Goal: Task Accomplishment & Management: Manage account settings

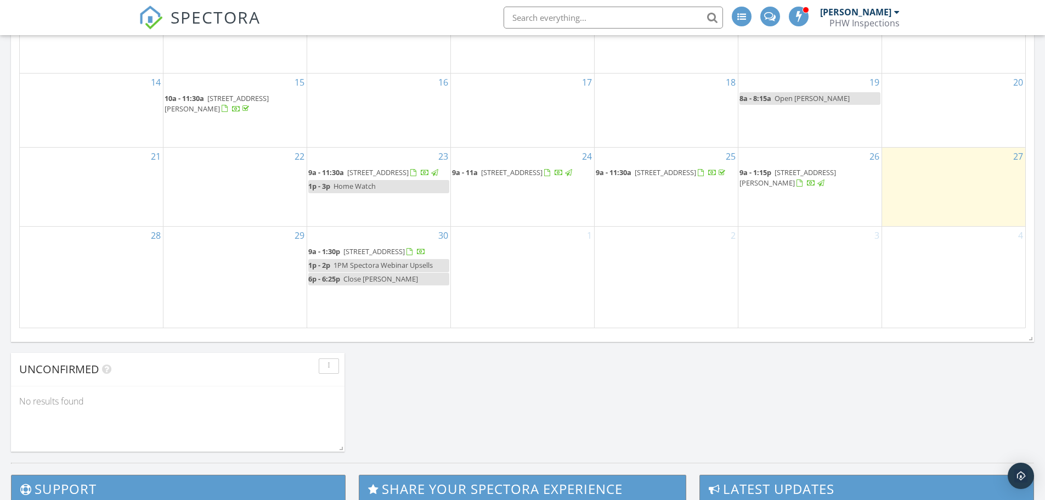
scroll to position [713, 0]
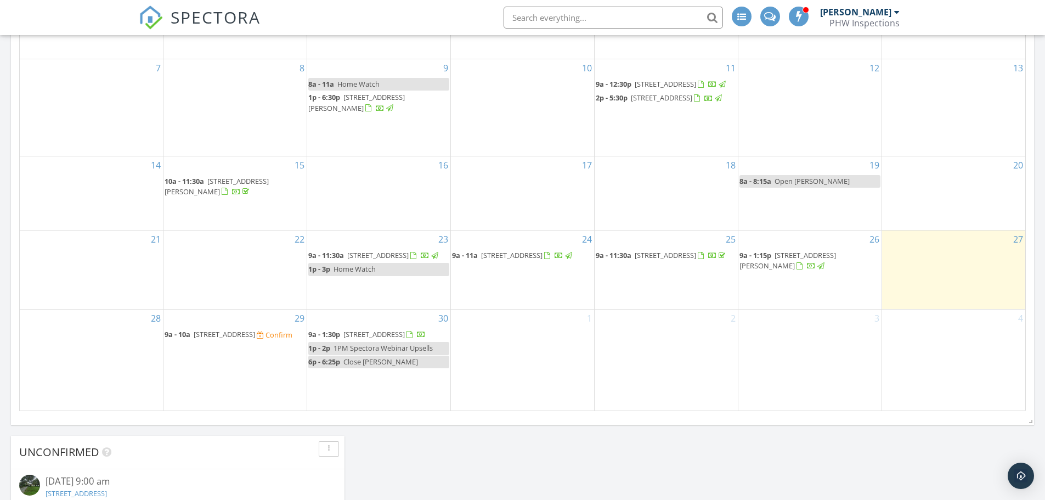
click at [240, 333] on span "[STREET_ADDRESS]" at bounding box center [224, 334] width 61 height 10
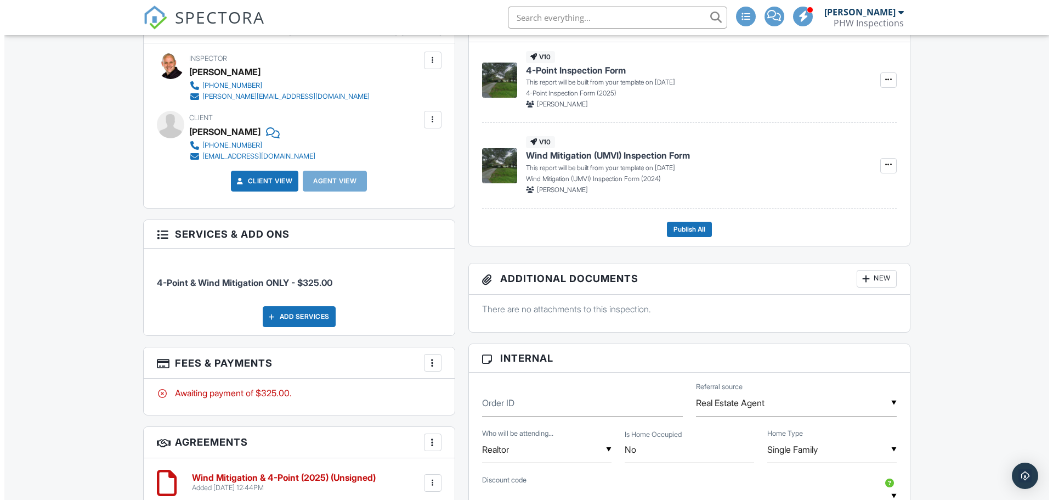
scroll to position [392, 0]
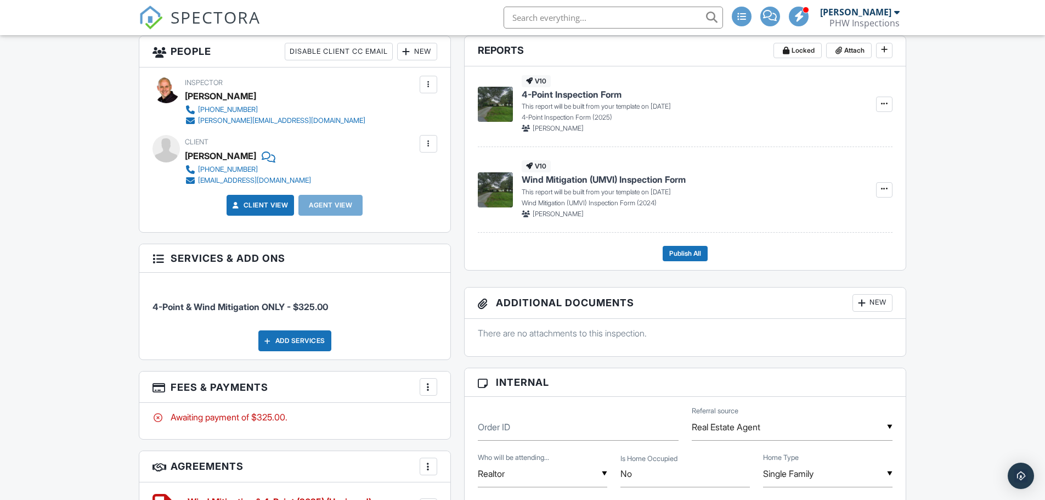
click at [426, 389] on div at bounding box center [428, 386] width 11 height 11
click at [458, 319] on li "Edit Fees & Payments" at bounding box center [483, 313] width 115 height 27
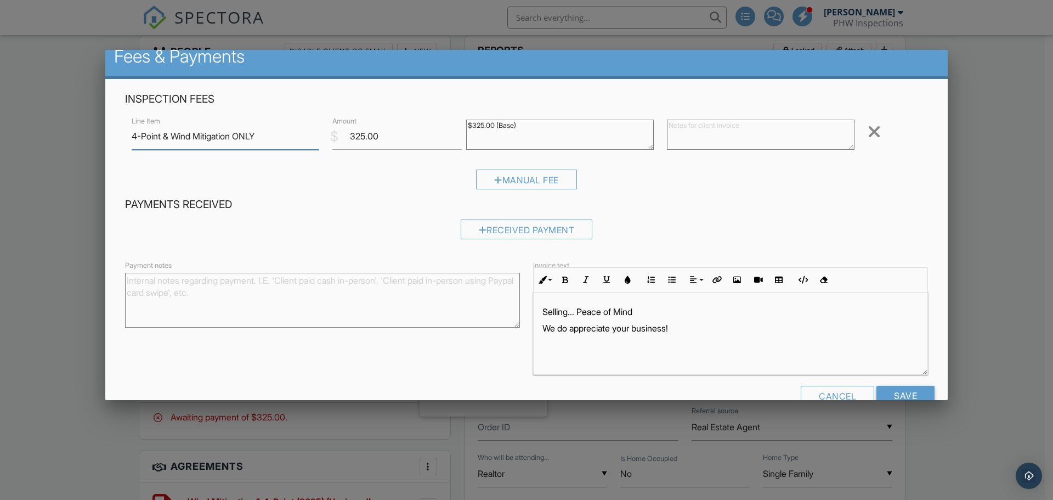
scroll to position [0, 0]
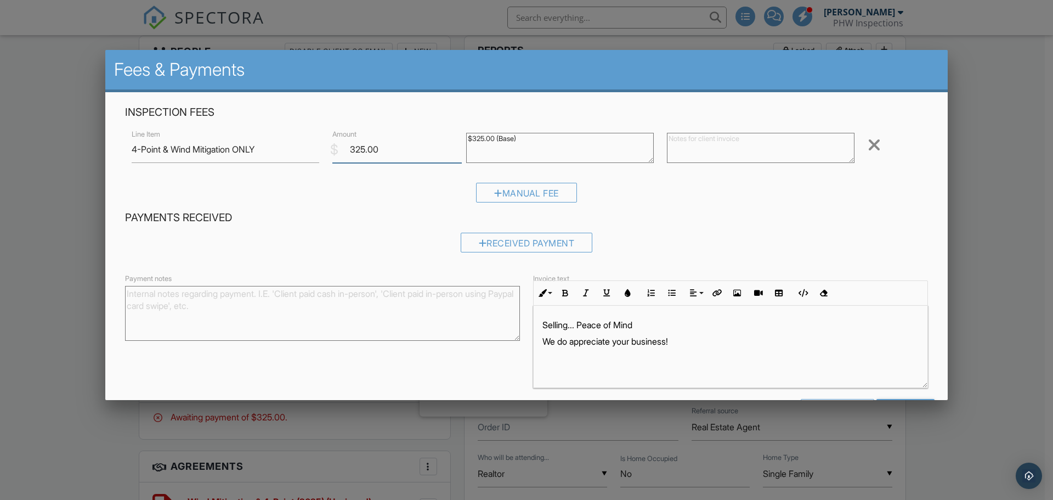
click at [354, 151] on input "325.00" at bounding box center [396, 149] width 129 height 27
type input "225.00"
click at [773, 217] on h4 "Payments Received" at bounding box center [526, 218] width 803 height 14
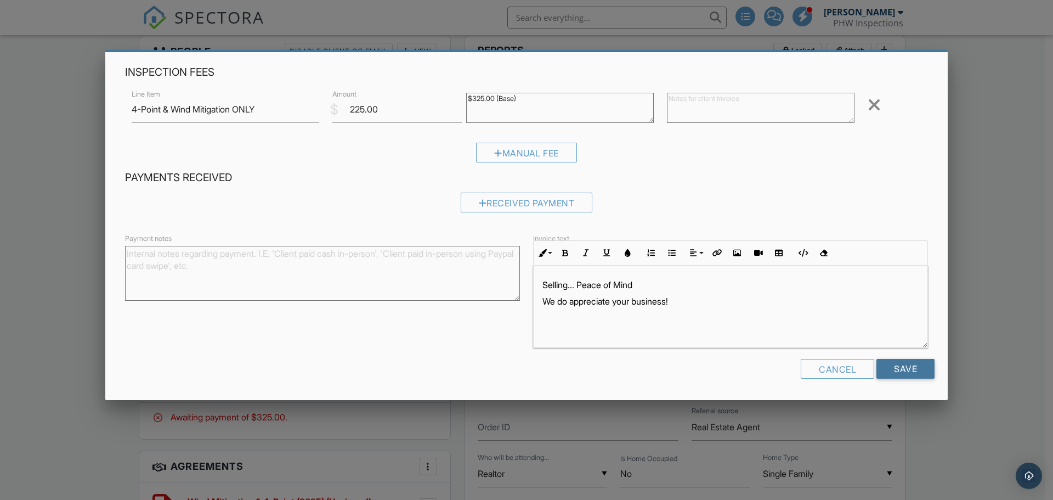
click at [902, 372] on input "Save" at bounding box center [905, 369] width 58 height 20
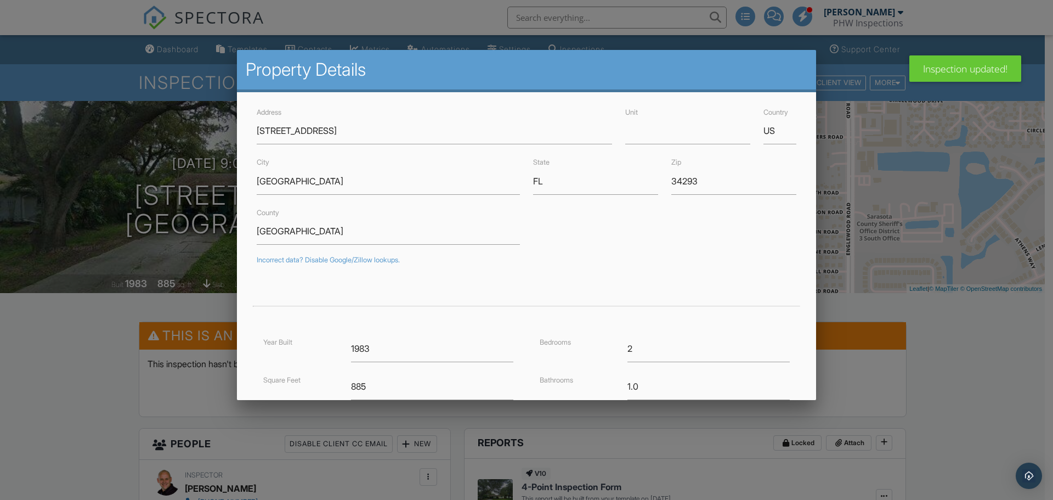
click at [65, 367] on div at bounding box center [526, 257] width 1053 height 625
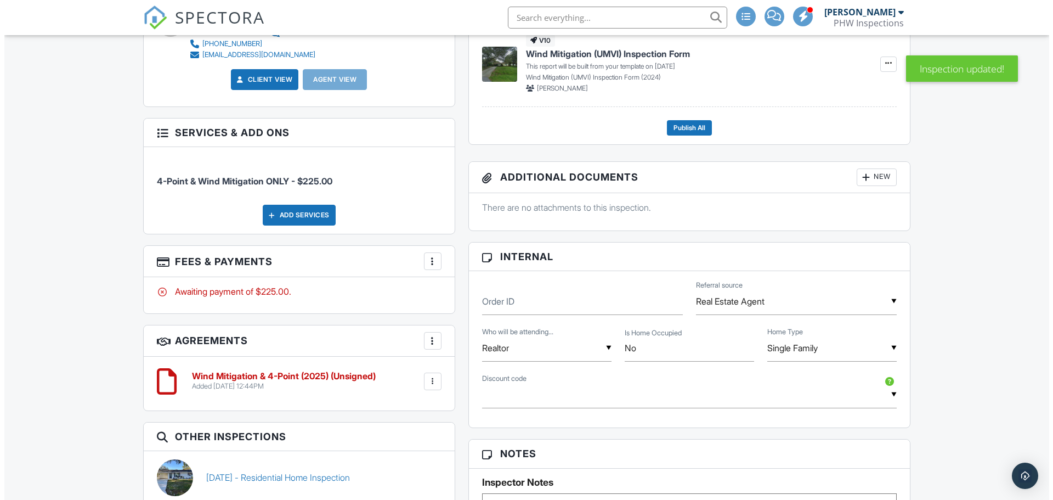
scroll to position [494, 0]
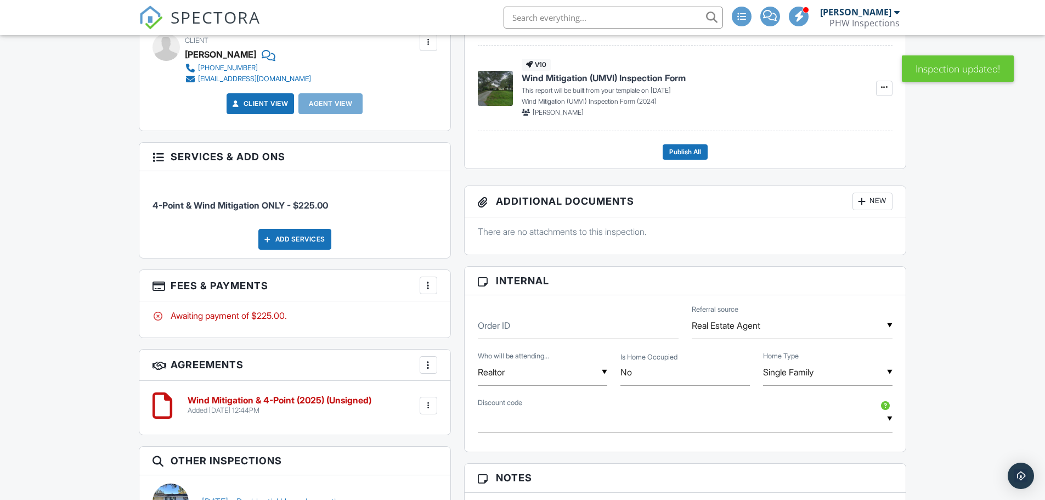
click at [432, 288] on div at bounding box center [428, 285] width 11 height 11
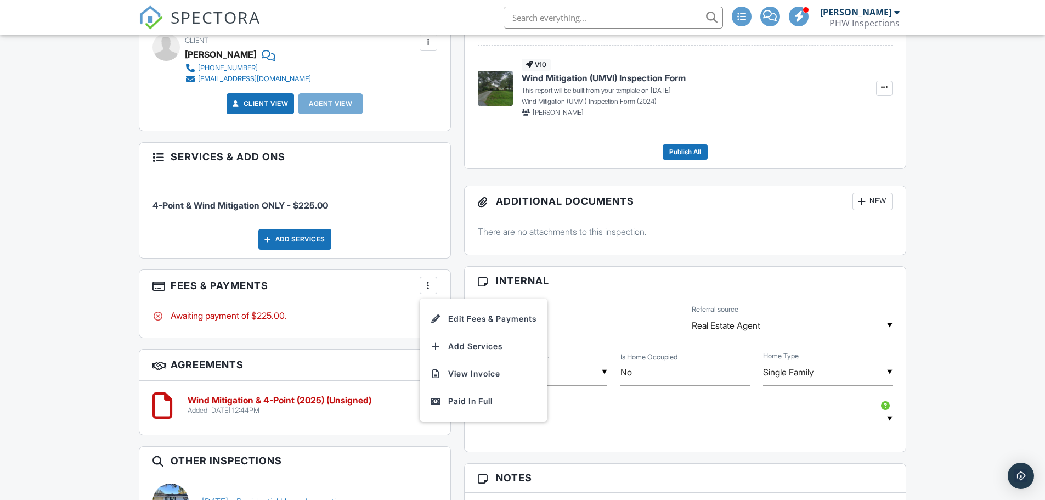
click at [484, 318] on li "Edit Fees & Payments" at bounding box center [483, 318] width 115 height 27
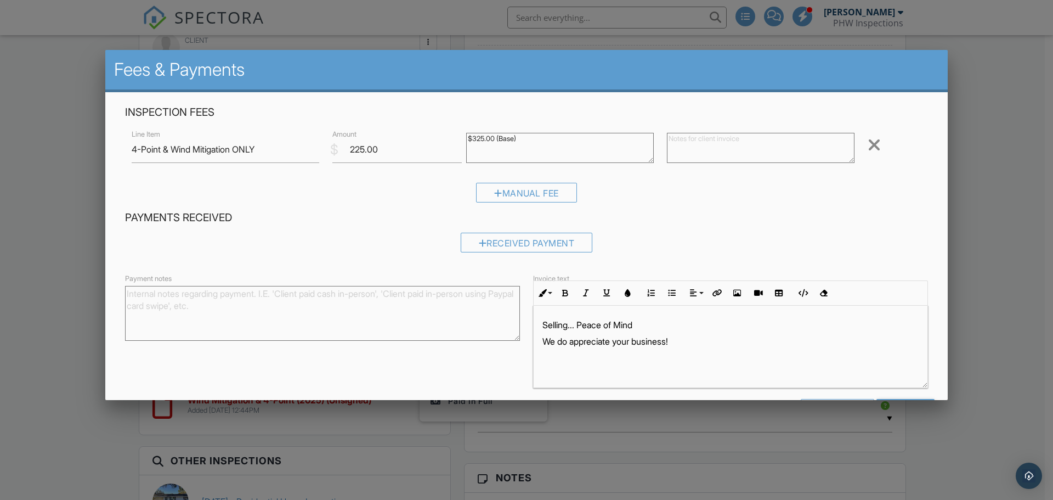
click at [211, 312] on textarea "Payment notes" at bounding box center [322, 313] width 395 height 55
paste textarea "[STREET_ADDRESS]"
type textarea "[STREET_ADDRESS]"
click at [921, 241] on div "Payments Received Received Payment" at bounding box center [526, 236] width 816 height 50
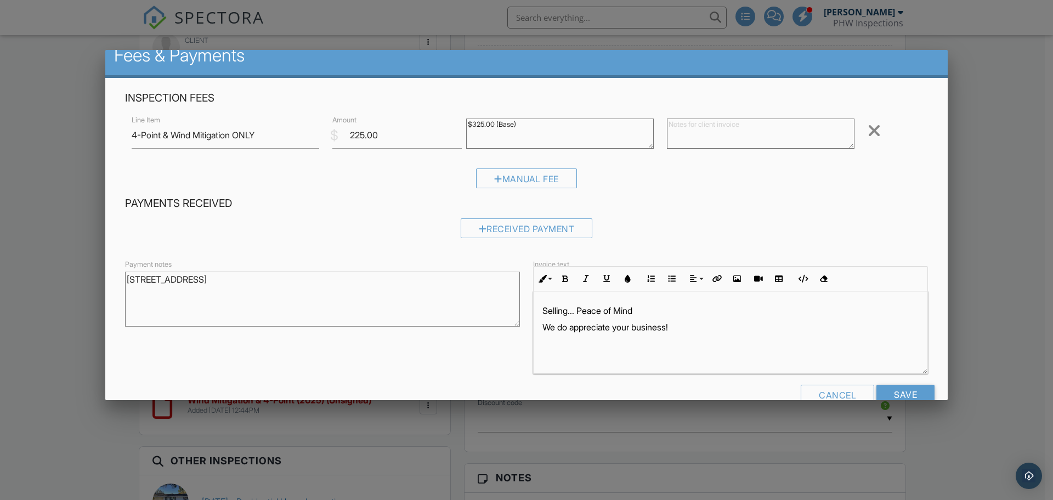
scroll to position [40, 0]
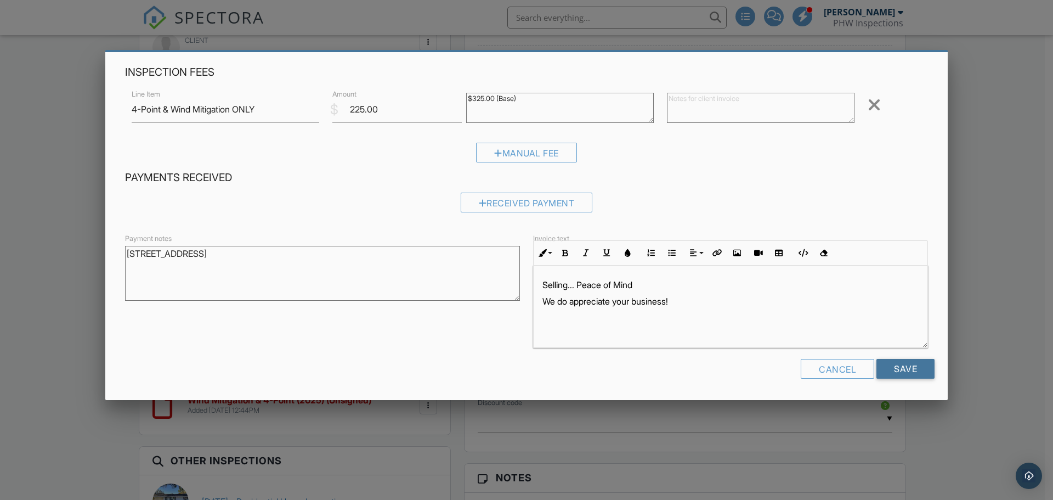
drag, startPoint x: 913, startPoint y: 362, endPoint x: 904, endPoint y: 363, distance: 8.8
click at [913, 363] on input "Save" at bounding box center [905, 369] width 58 height 20
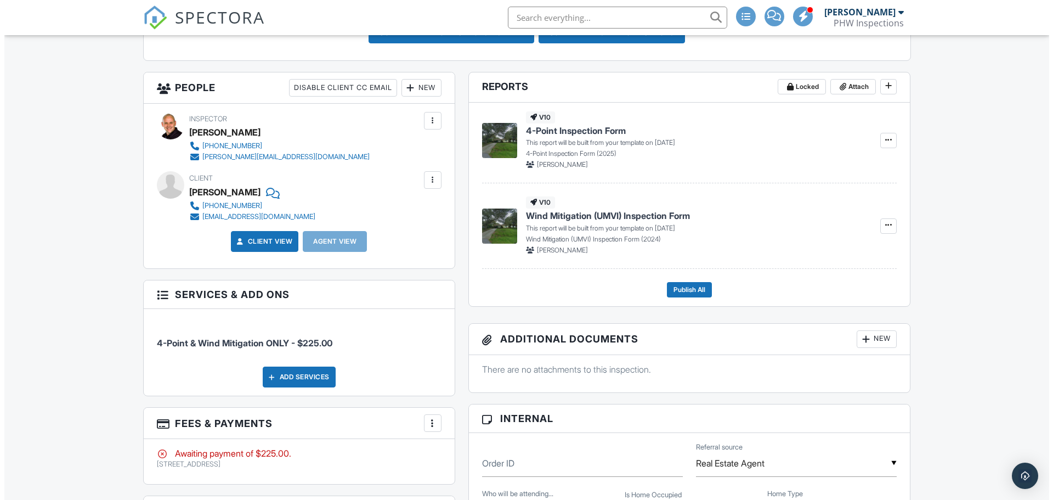
scroll to position [337, 0]
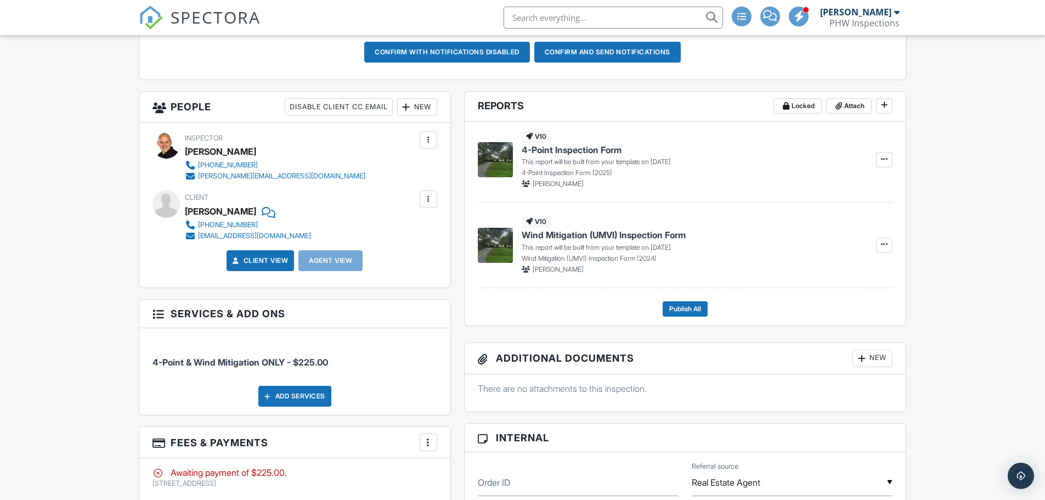
click at [417, 108] on div "New" at bounding box center [417, 107] width 40 height 18
click at [444, 194] on li "Listing Agent" at bounding box center [457, 195] width 108 height 27
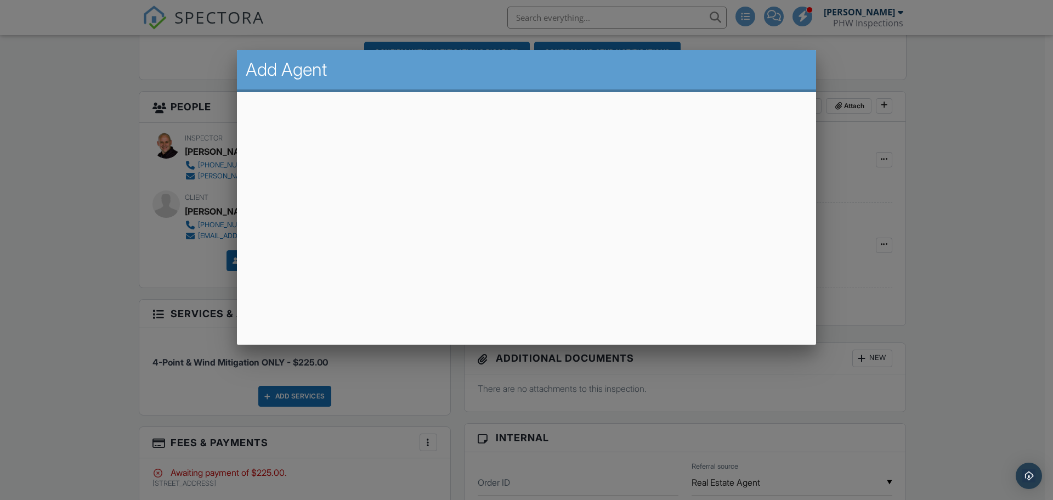
click at [956, 284] on div at bounding box center [526, 257] width 1053 height 625
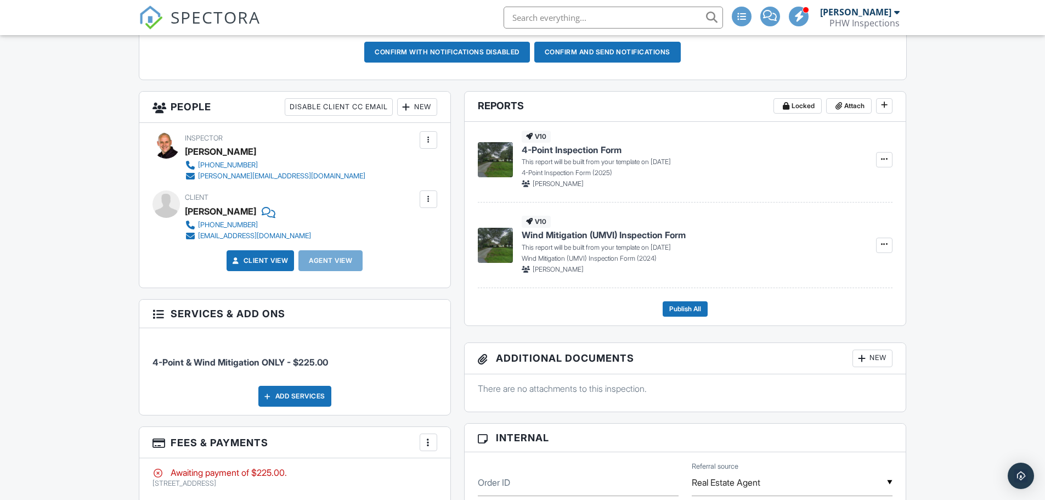
click at [425, 106] on div "New" at bounding box center [417, 107] width 40 height 18
click at [435, 169] on li "Client's Agent" at bounding box center [457, 167] width 108 height 27
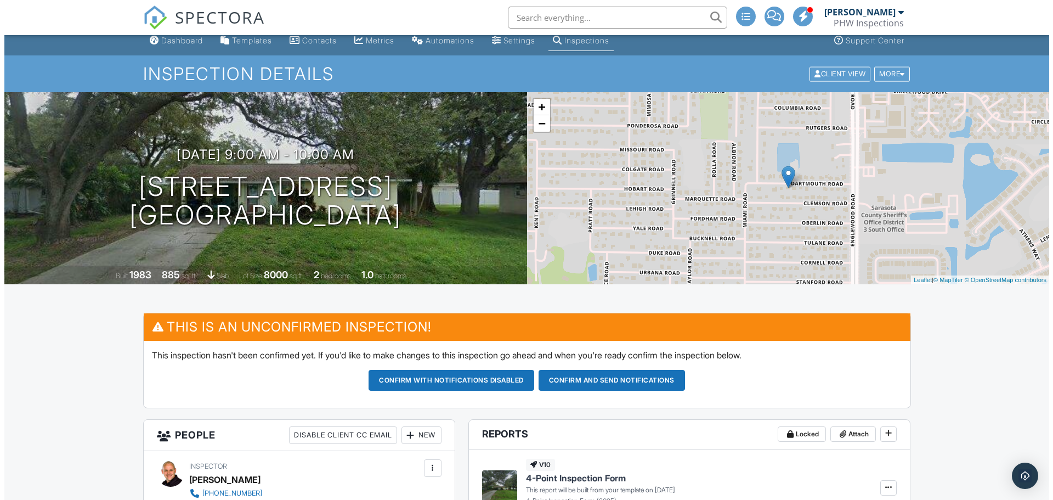
scroll to position [8, 0]
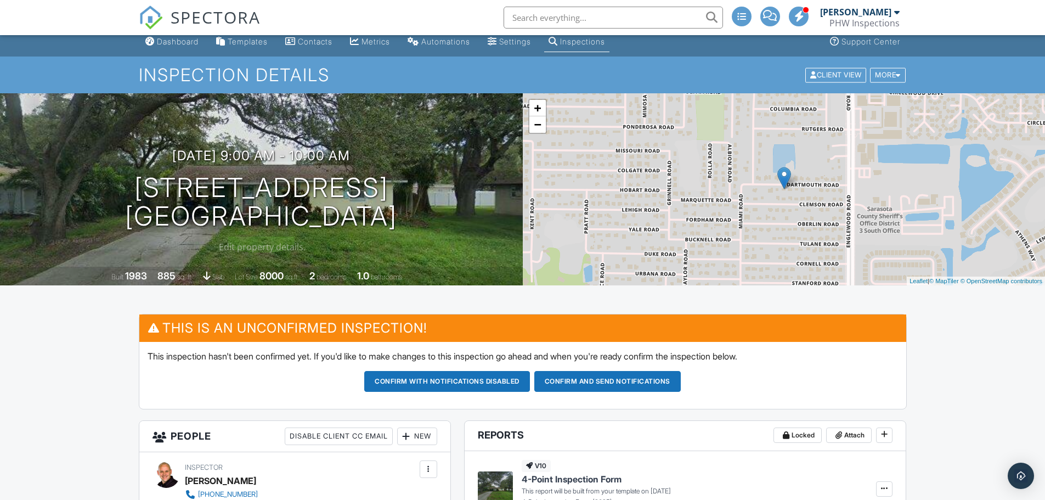
click at [288, 152] on h3 "09/29/2025 9:00 am - 10:00 am" at bounding box center [261, 155] width 178 height 15
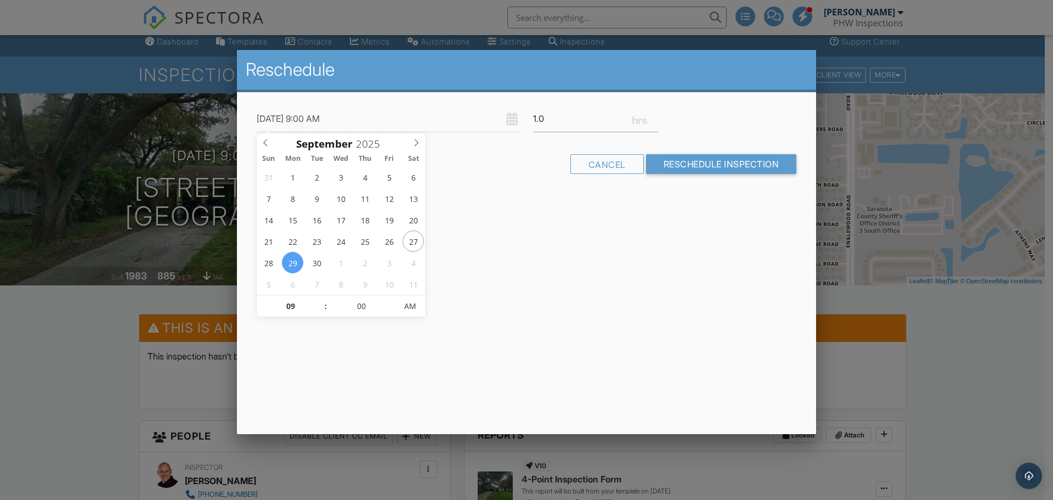
click at [319, 299] on span at bounding box center [320, 300] width 8 height 11
type input "09/29/2025 10:00 AM"
type input "10"
type input "09/29/2025 11:00 AM"
type input "11"
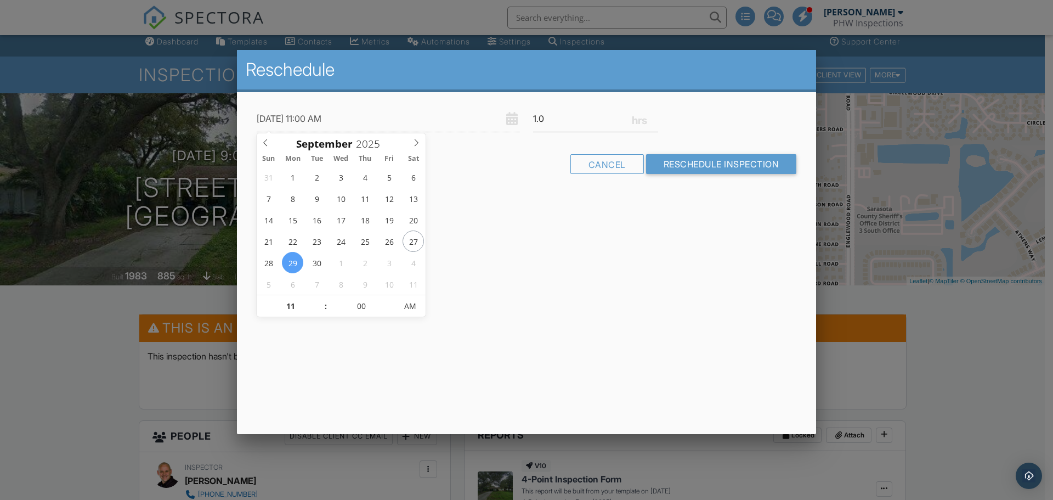
click at [319, 299] on span at bounding box center [320, 300] width 8 height 11
type input "09/29/2025 12:00 PM"
type input "12"
click at [319, 299] on span at bounding box center [320, 300] width 8 height 11
type input "[DATE] 1:00 PM"
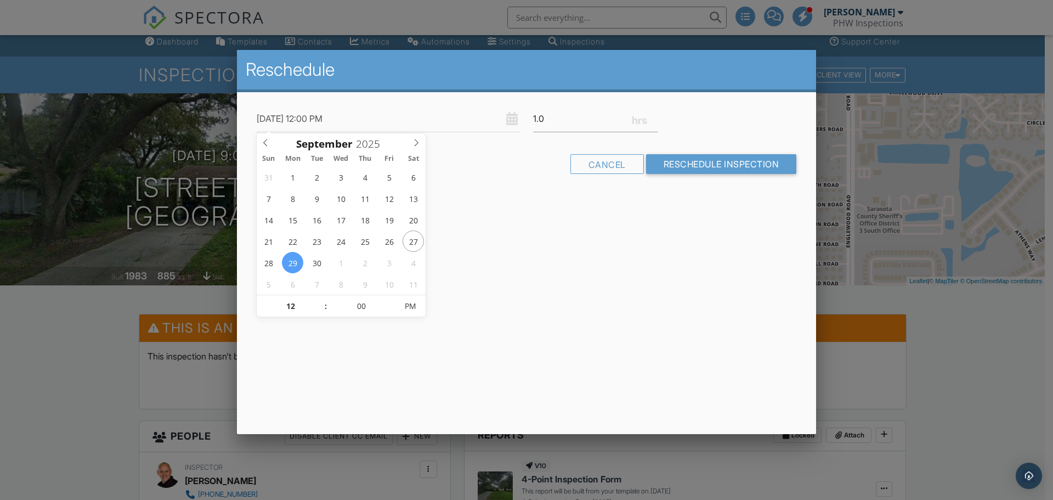
type input "01"
click at [319, 299] on span at bounding box center [320, 300] width 8 height 11
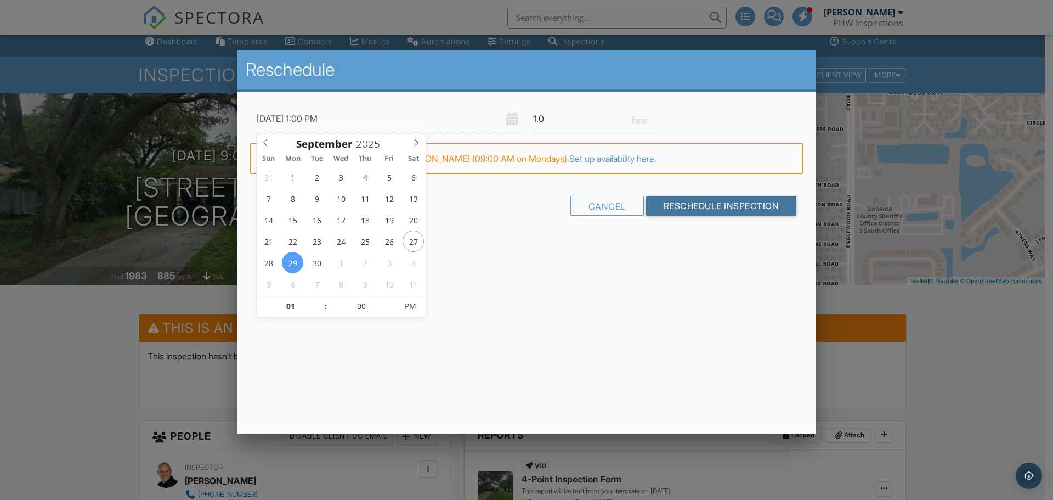
click at [722, 211] on input "Reschedule Inspection" at bounding box center [721, 206] width 151 height 20
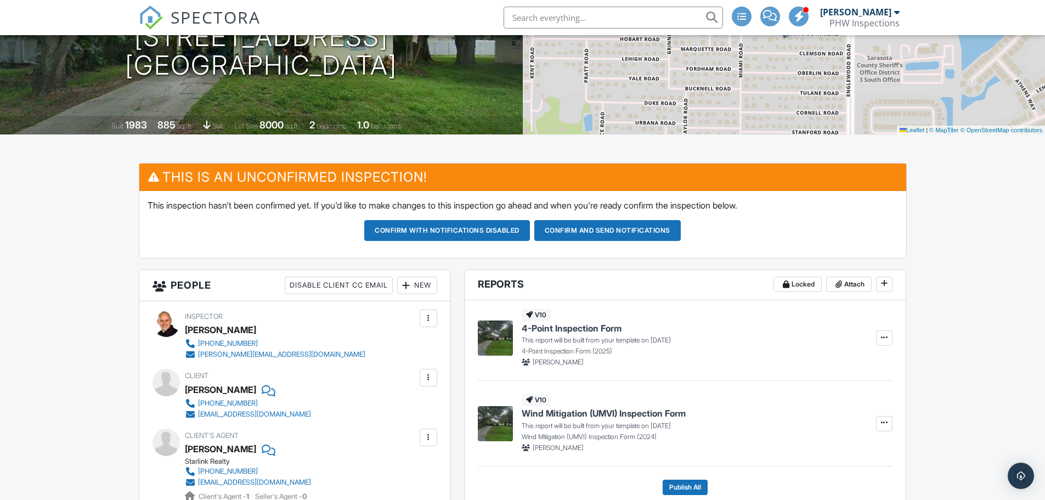
scroll to position [219, 0]
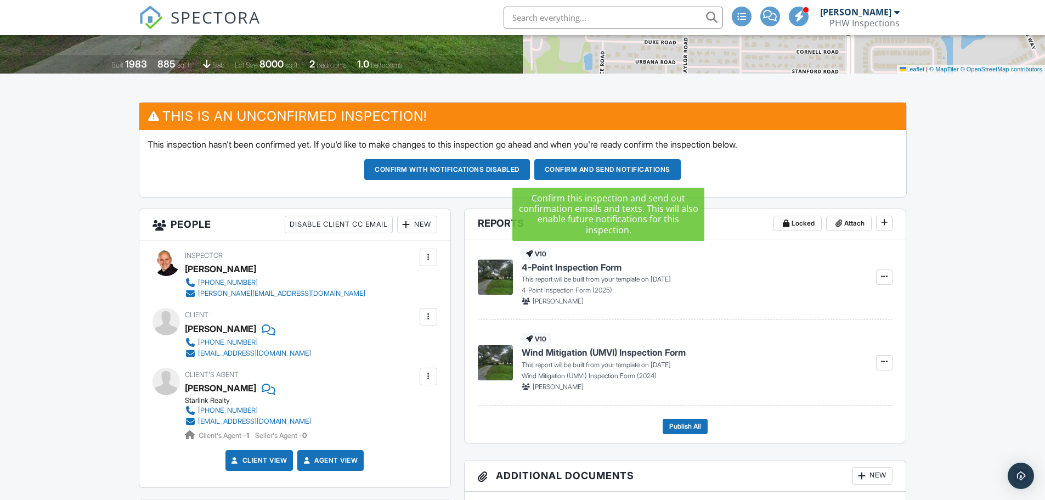
click at [613, 171] on button "Confirm and send notifications" at bounding box center [607, 169] width 146 height 21
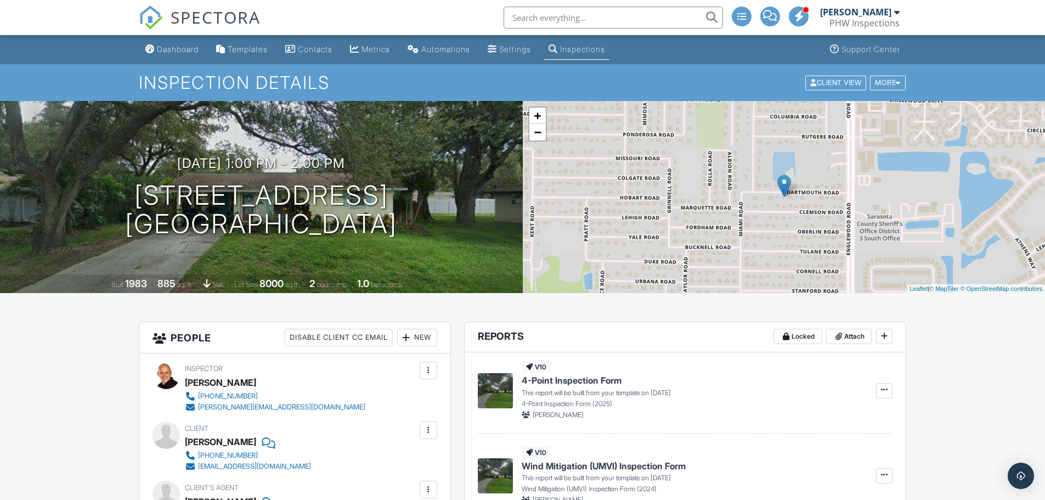
click at [192, 49] on div "Dashboard" at bounding box center [178, 48] width 42 height 9
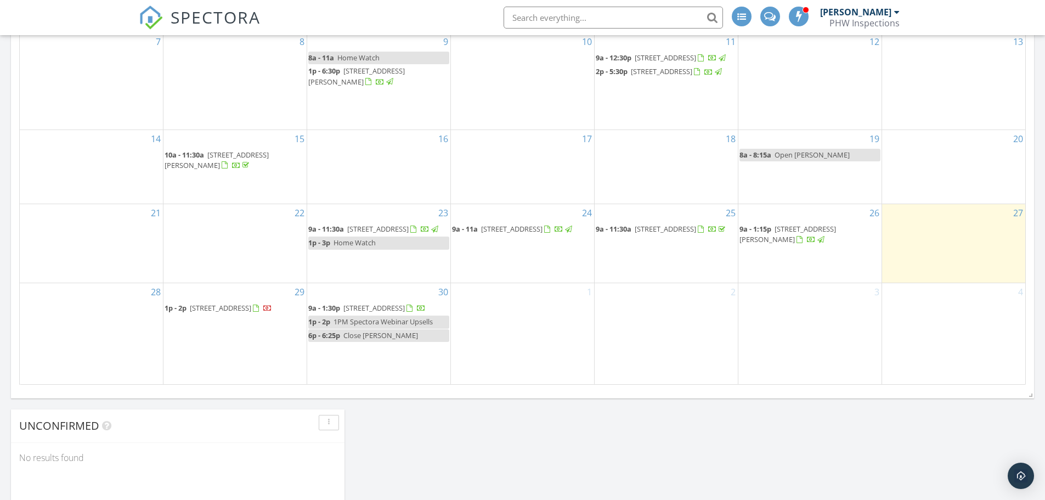
scroll to position [745, 0]
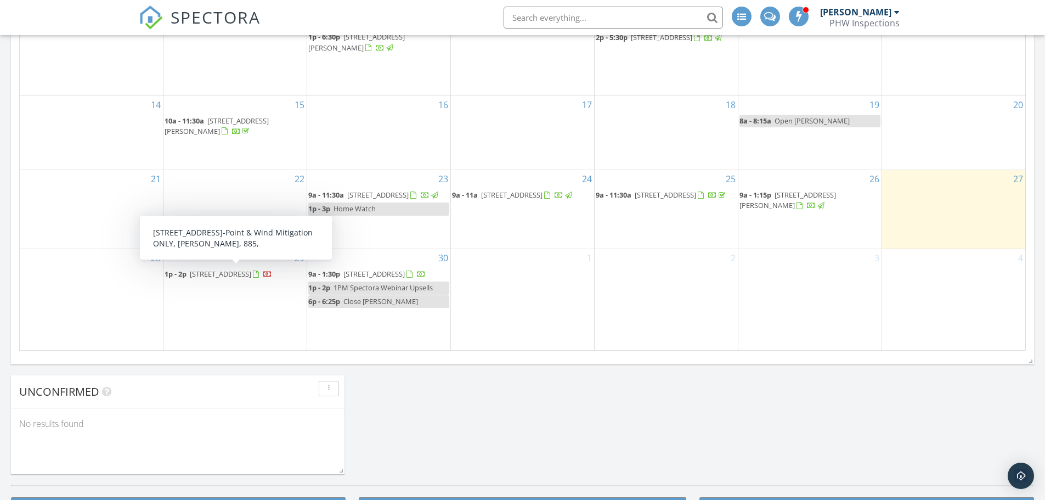
click at [249, 273] on span "165 Dartmouth Rd, Venice 34293" at bounding box center [220, 274] width 61 height 10
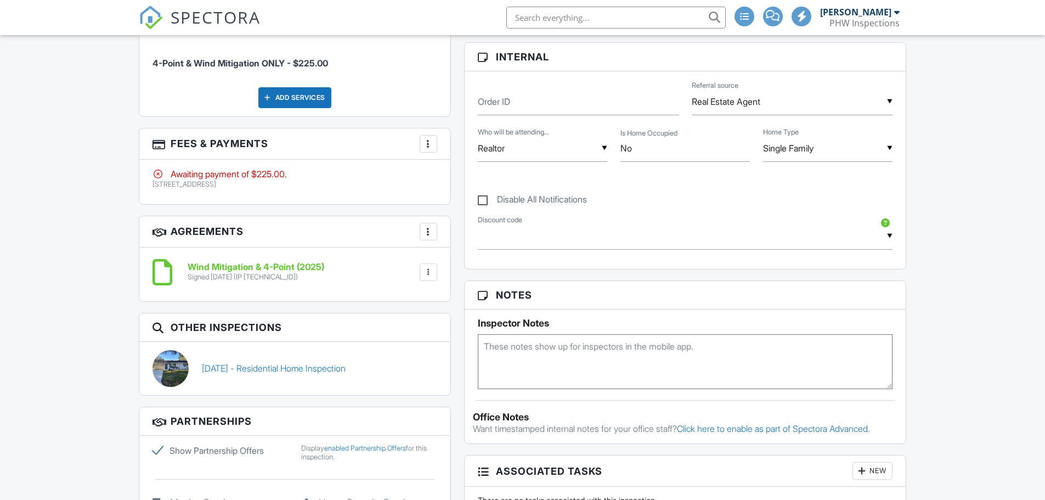
click at [432, 318] on h3 "Other Inspections" at bounding box center [294, 327] width 311 height 29
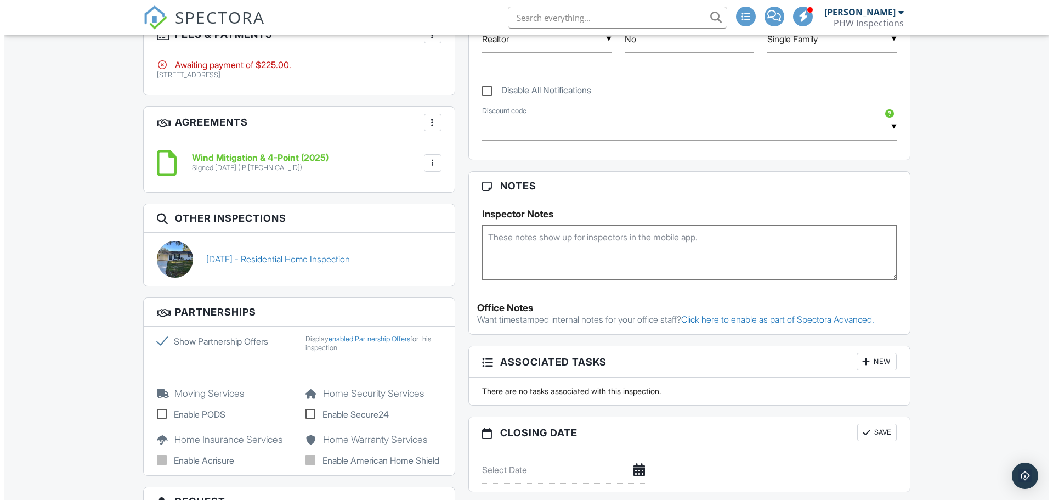
scroll to position [611, 0]
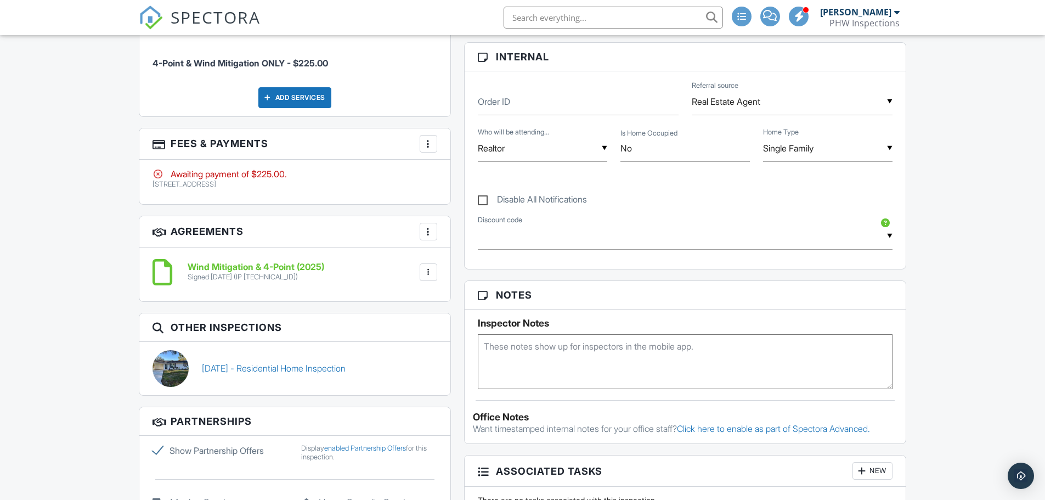
click at [424, 147] on div at bounding box center [428, 143] width 11 height 11
click at [468, 176] on li "Edit Fees & Payments" at bounding box center [483, 176] width 115 height 27
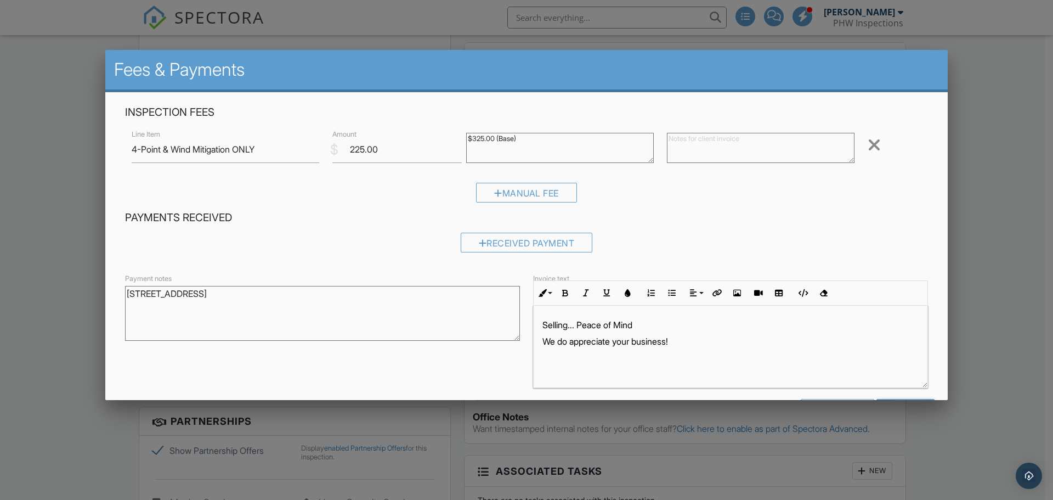
click at [540, 240] on div "Received Payment" at bounding box center [527, 243] width 132 height 20
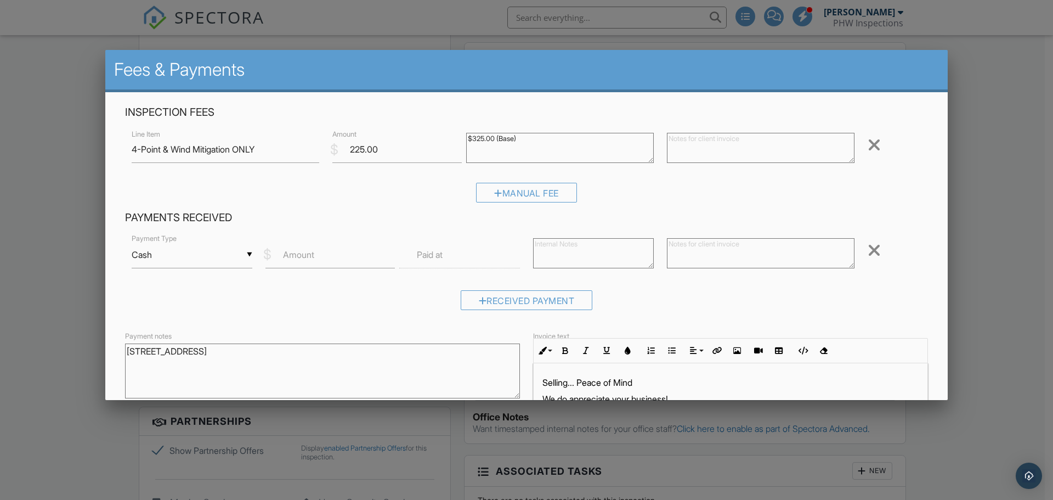
click at [231, 256] on div "▼ Cash Cash Check On-Site Card Other Cash Check On-Site Card Other" at bounding box center [192, 254] width 121 height 27
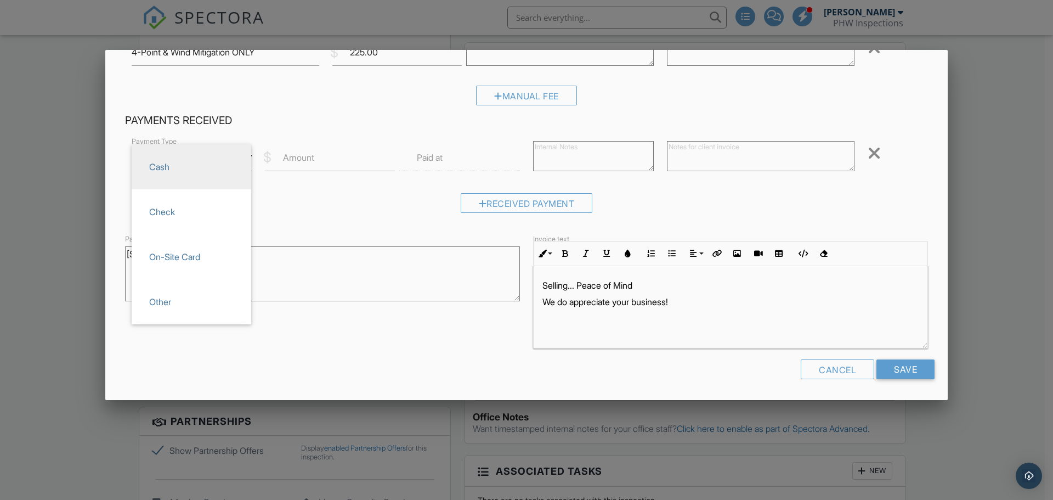
scroll to position [98, 0]
click at [185, 298] on span "Other" at bounding box center [191, 300] width 102 height 27
type input "Other"
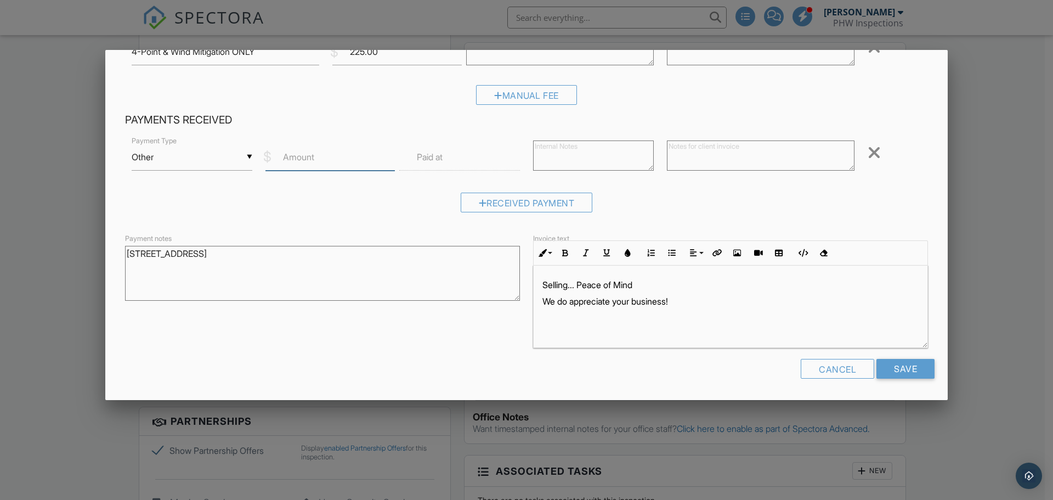
click at [342, 166] on input "Amount" at bounding box center [329, 157] width 129 height 27
type input "225"
click at [561, 156] on textarea at bounding box center [593, 155] width 121 height 30
type textarea "Zelle"
click at [695, 158] on textarea at bounding box center [761, 155] width 188 height 30
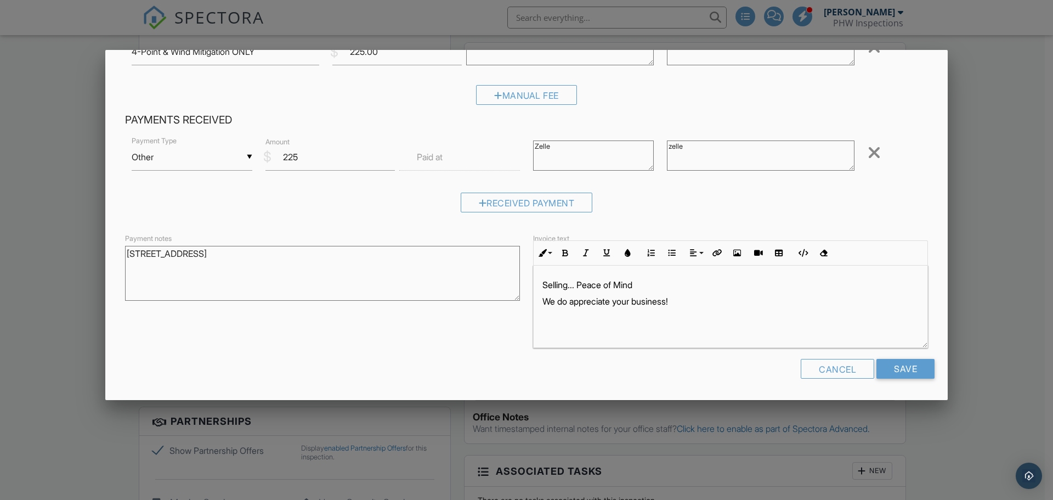
type textarea "zelle"
click at [460, 162] on input "text" at bounding box center [459, 157] width 121 height 27
type input "[DATE] 12:00 PM"
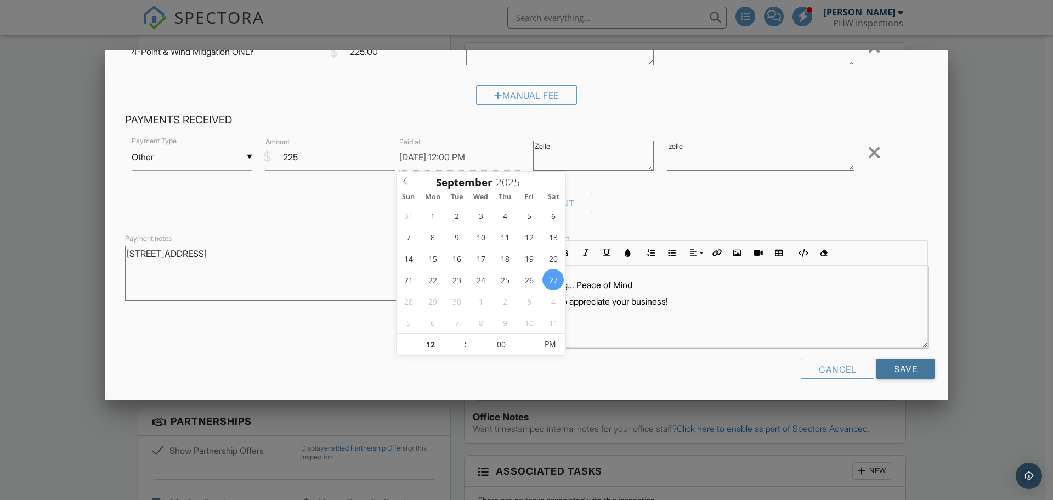
click at [901, 370] on input "Save" at bounding box center [905, 369] width 58 height 20
